Goal: Task Accomplishment & Management: Use online tool/utility

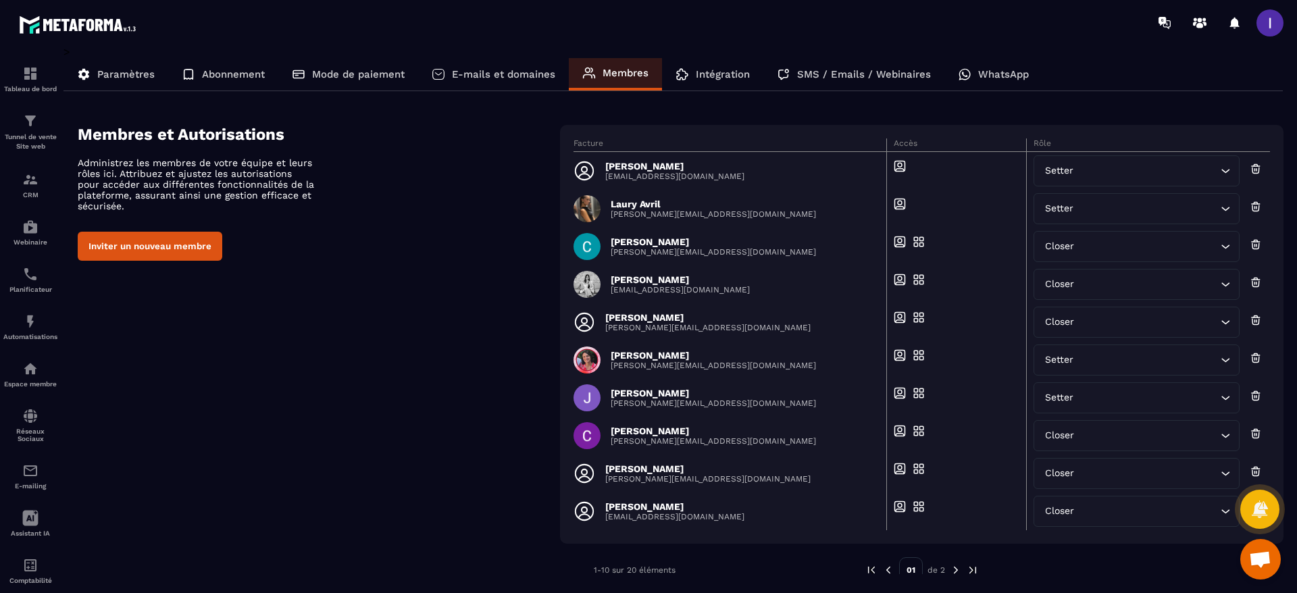
scroll to position [108, 0]
click at [29, 176] on img at bounding box center [30, 180] width 16 height 16
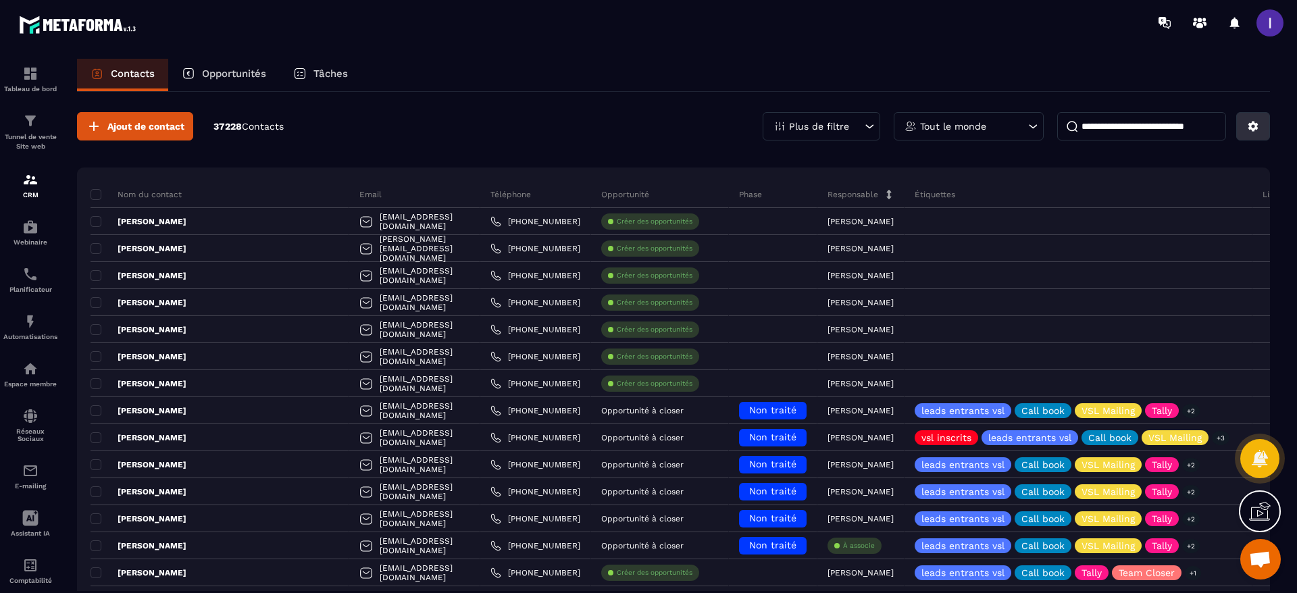
click at [1249, 126] on icon at bounding box center [1253, 126] width 12 height 12
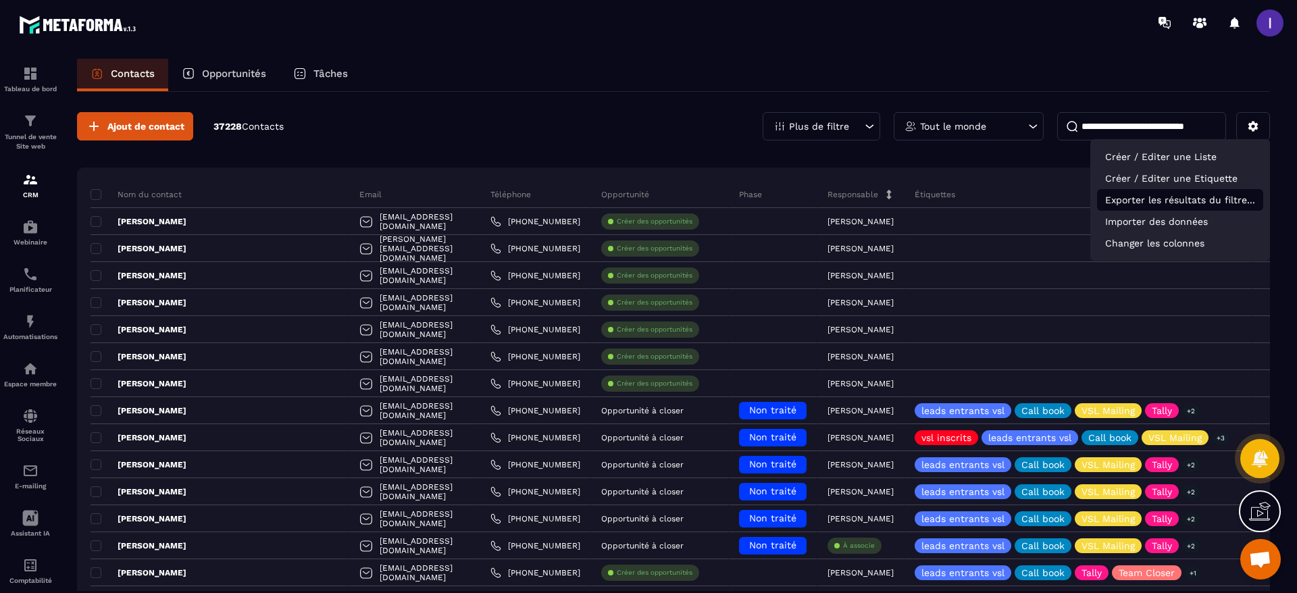
click at [1185, 203] on p "Exporter les résultats du filtre..." at bounding box center [1180, 200] width 166 height 22
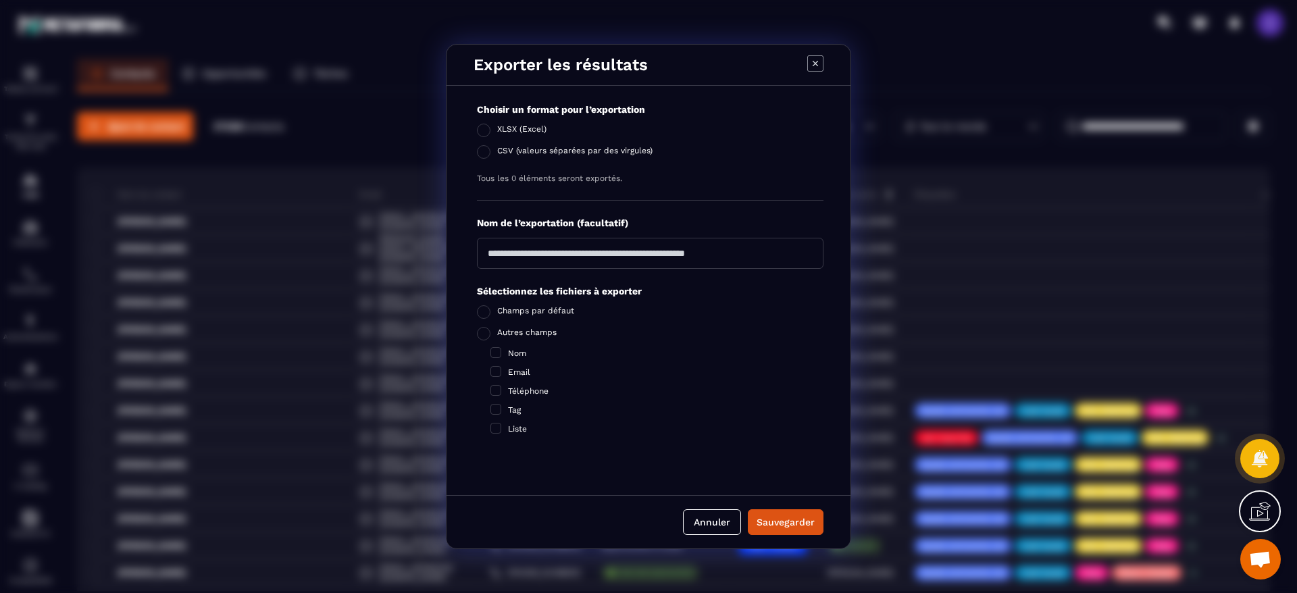
click at [616, 261] on input "Modal window" at bounding box center [650, 253] width 347 height 31
type input "**********"
click at [503, 353] on label "Nom" at bounding box center [656, 353] width 333 height 11
click at [496, 368] on span "Modal window" at bounding box center [495, 371] width 11 height 11
click at [497, 393] on span "Modal window" at bounding box center [495, 390] width 11 height 11
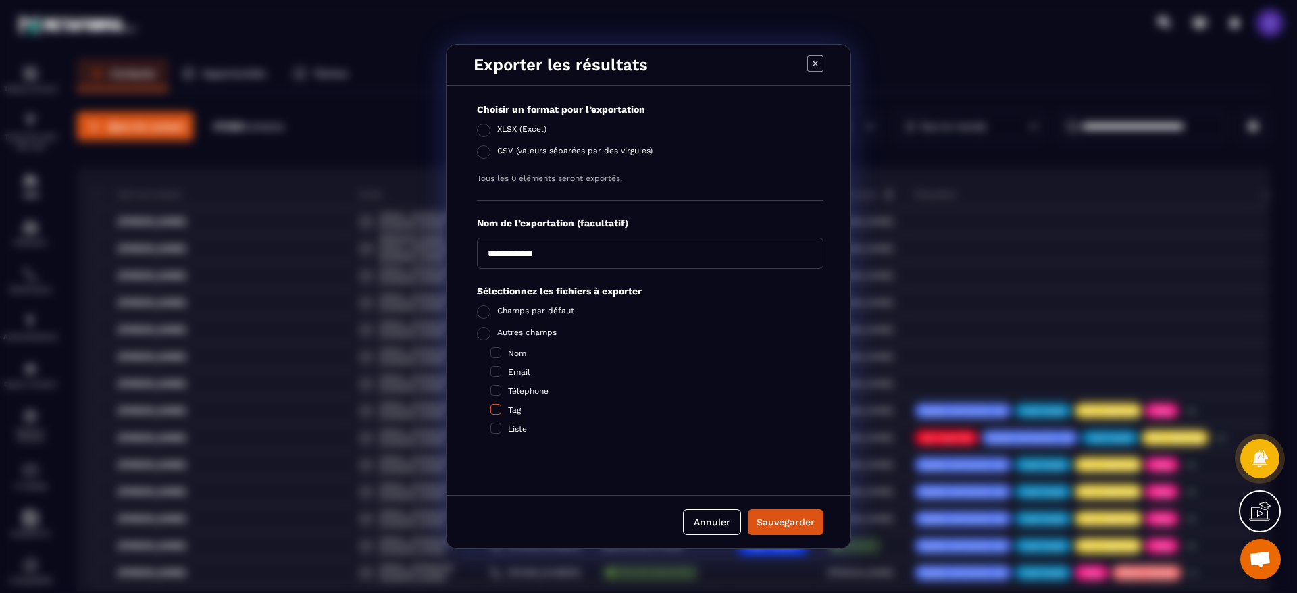
click at [499, 412] on span "Modal window" at bounding box center [495, 409] width 11 height 11
click at [497, 424] on span "Modal window" at bounding box center [495, 428] width 11 height 11
click at [798, 524] on div "Sauvegarder" at bounding box center [786, 522] width 58 height 14
click at [726, 520] on button "Annuler" at bounding box center [734, 522] width 58 height 26
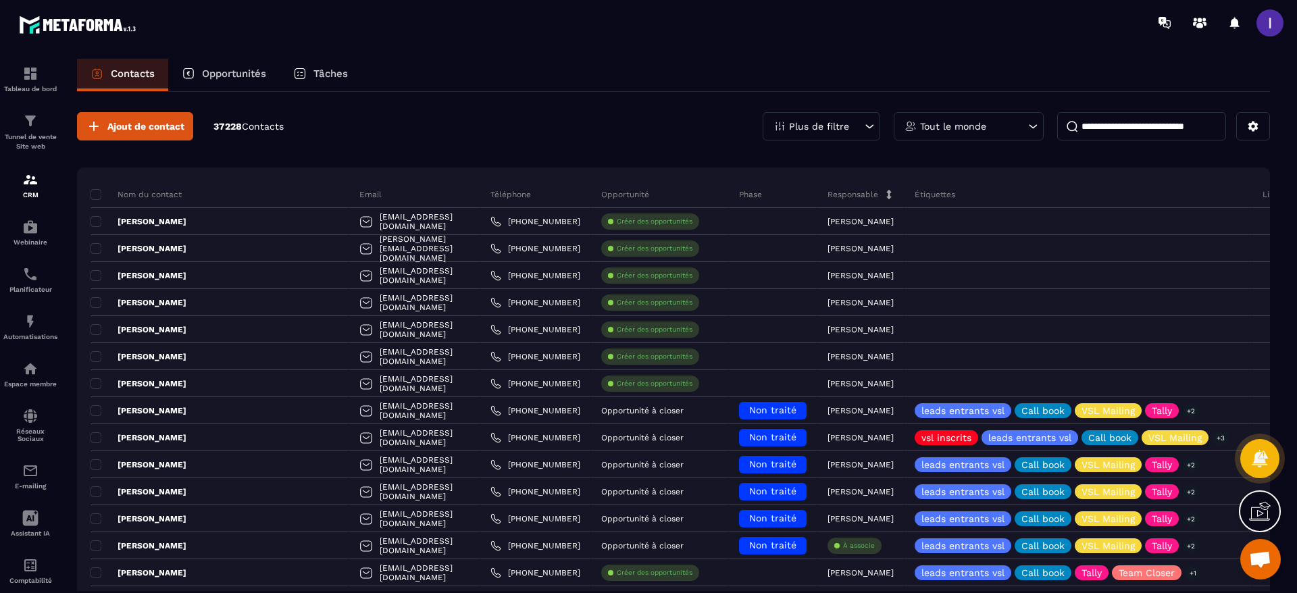
click at [978, 129] on p "Tout le monde" at bounding box center [953, 126] width 66 height 9
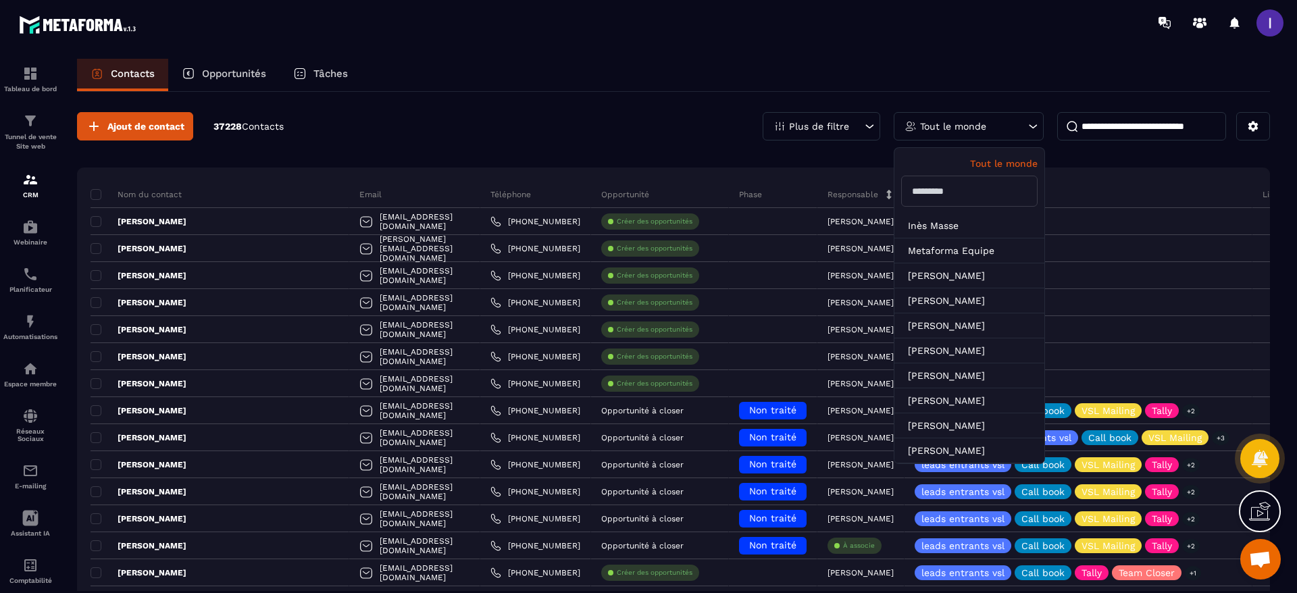
click at [678, 86] on div "Contacts Opportunités Tâches" at bounding box center [673, 75] width 1193 height 32
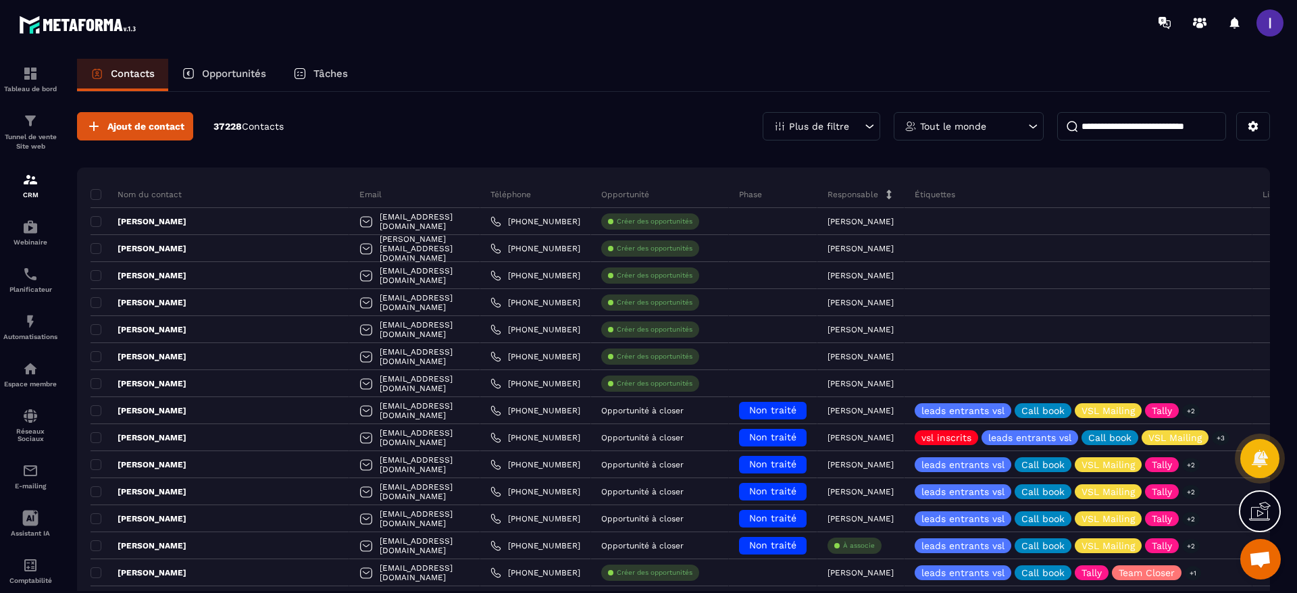
click at [977, 126] on p "Tout le monde" at bounding box center [953, 126] width 66 height 9
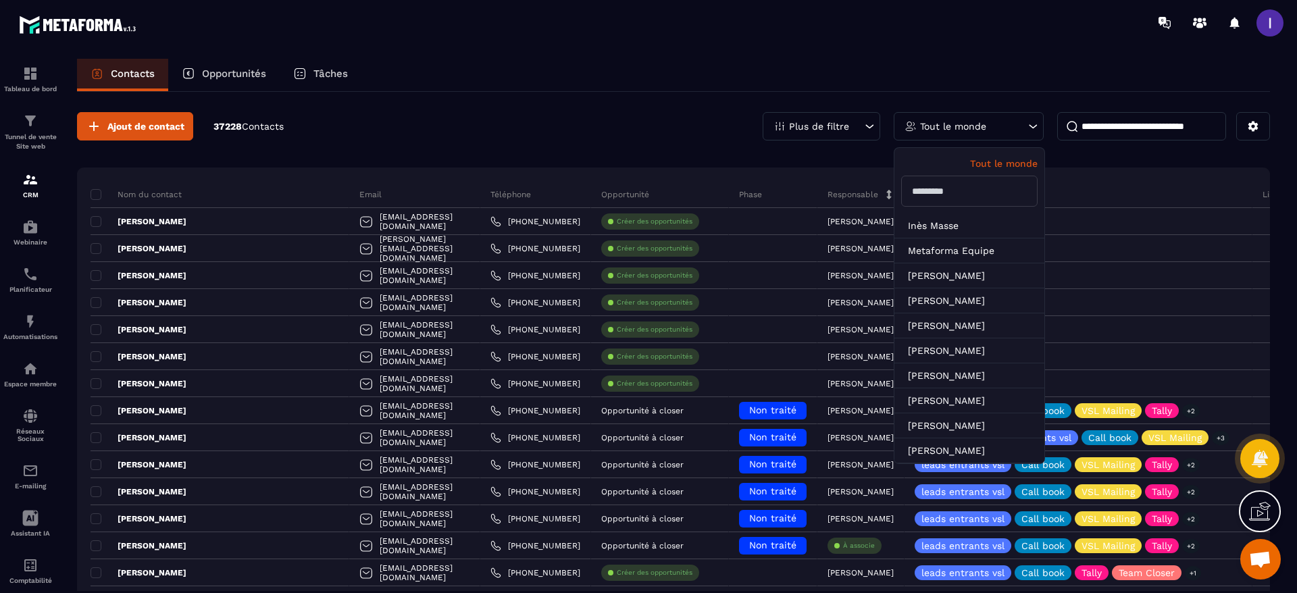
click at [859, 126] on div "Plus de filtre" at bounding box center [822, 126] width 118 height 28
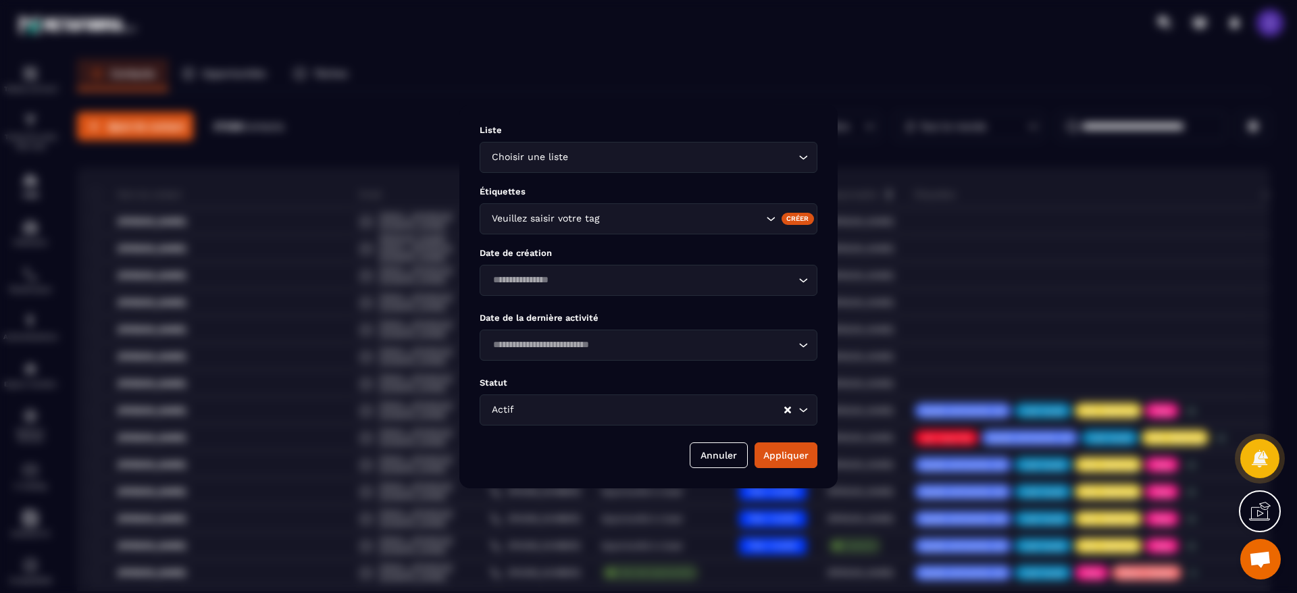
click at [642, 223] on input "Search for option" at bounding box center [682, 218] width 161 height 15
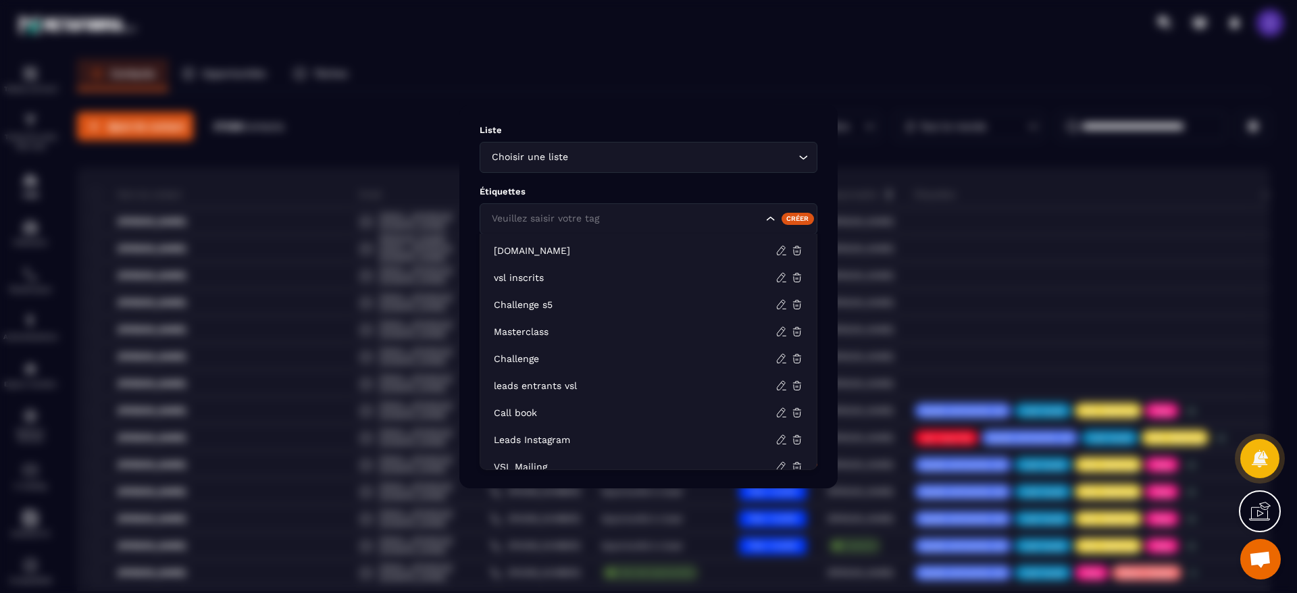
click at [741, 214] on input "Search for option" at bounding box center [625, 218] width 274 height 15
click at [689, 105] on div "Liste Choisir une liste Loading... Étiquettes Veuillez saisir votre tag Créer D…" at bounding box center [648, 297] width 378 height 384
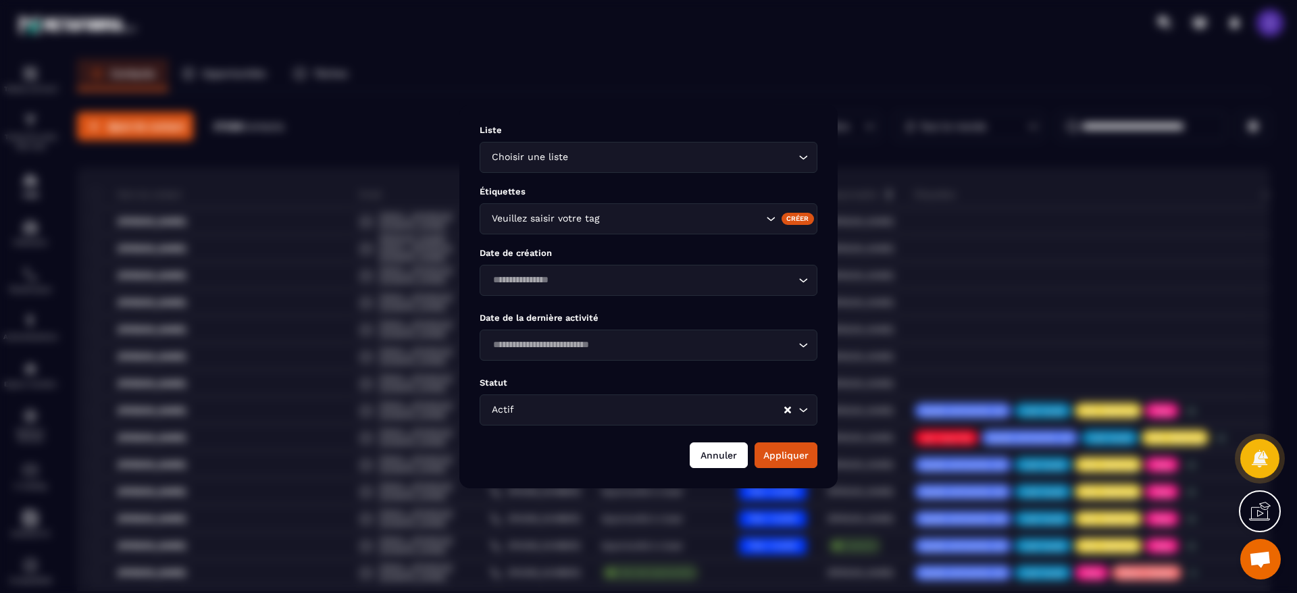
click at [701, 461] on button "Annuler" at bounding box center [719, 455] width 58 height 26
